Goal: Find specific page/section: Find specific page/section

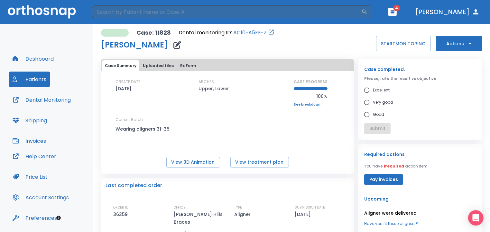
scroll to position [22, 0]
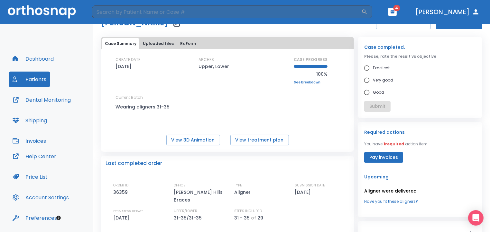
click at [394, 13] on icon "button" at bounding box center [392, 11] width 4 height 3
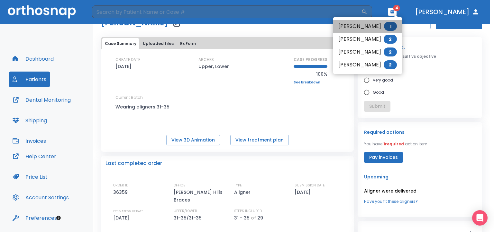
click at [361, 26] on li "[PERSON_NAME] 1" at bounding box center [367, 26] width 69 height 13
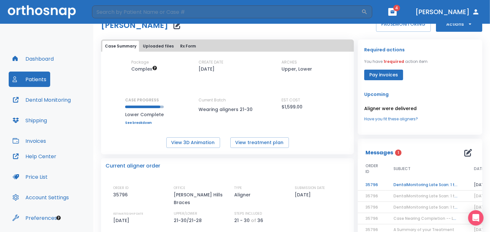
scroll to position [22, 0]
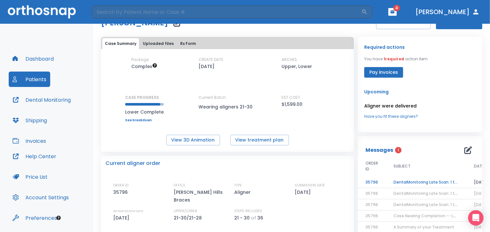
click at [433, 182] on td "DentalMonitoring Late Scan: 1 to 2 Weeks Notification" at bounding box center [425, 182] width 80 height 11
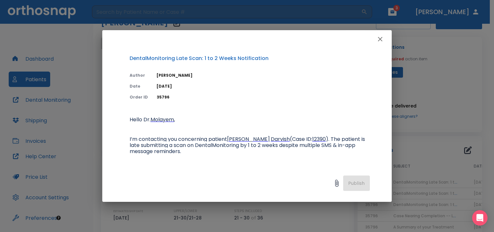
click at [381, 39] on icon "button" at bounding box center [380, 39] width 8 height 8
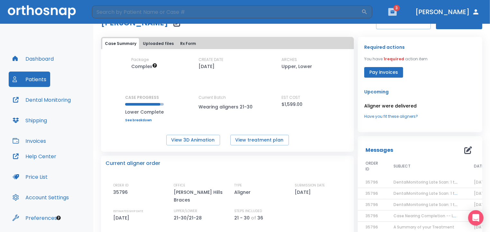
click at [394, 11] on icon "button" at bounding box center [392, 12] width 5 height 5
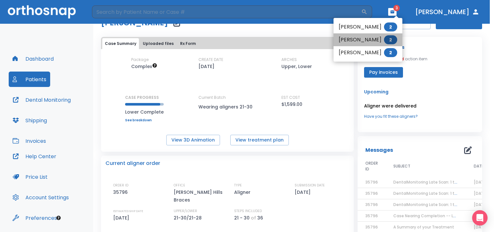
click at [351, 41] on li "[PERSON_NAME] 2" at bounding box center [367, 39] width 69 height 13
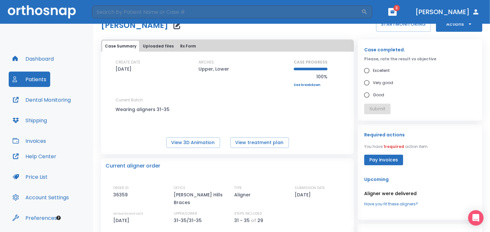
scroll to position [22, 0]
